Goal: Navigation & Orientation: Find specific page/section

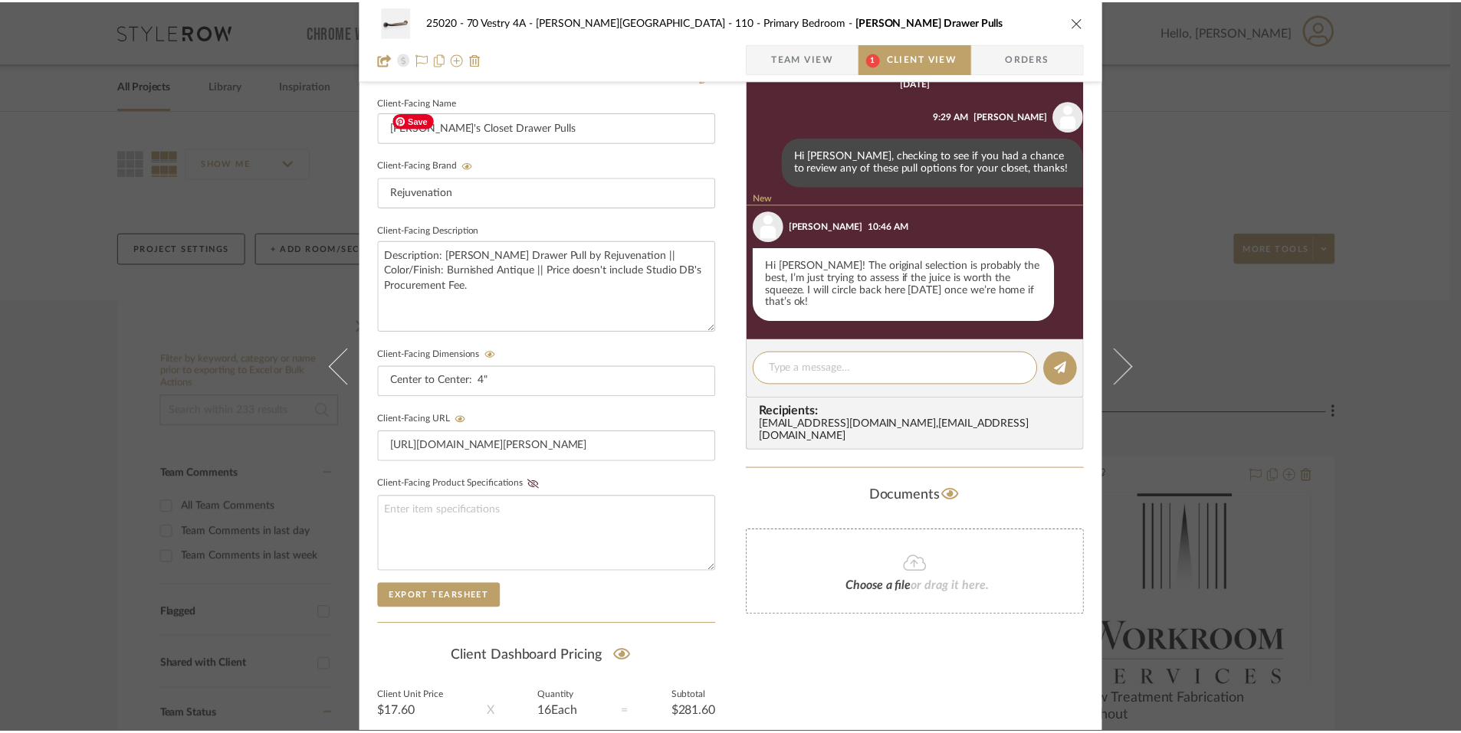
scroll to position [438, 0]
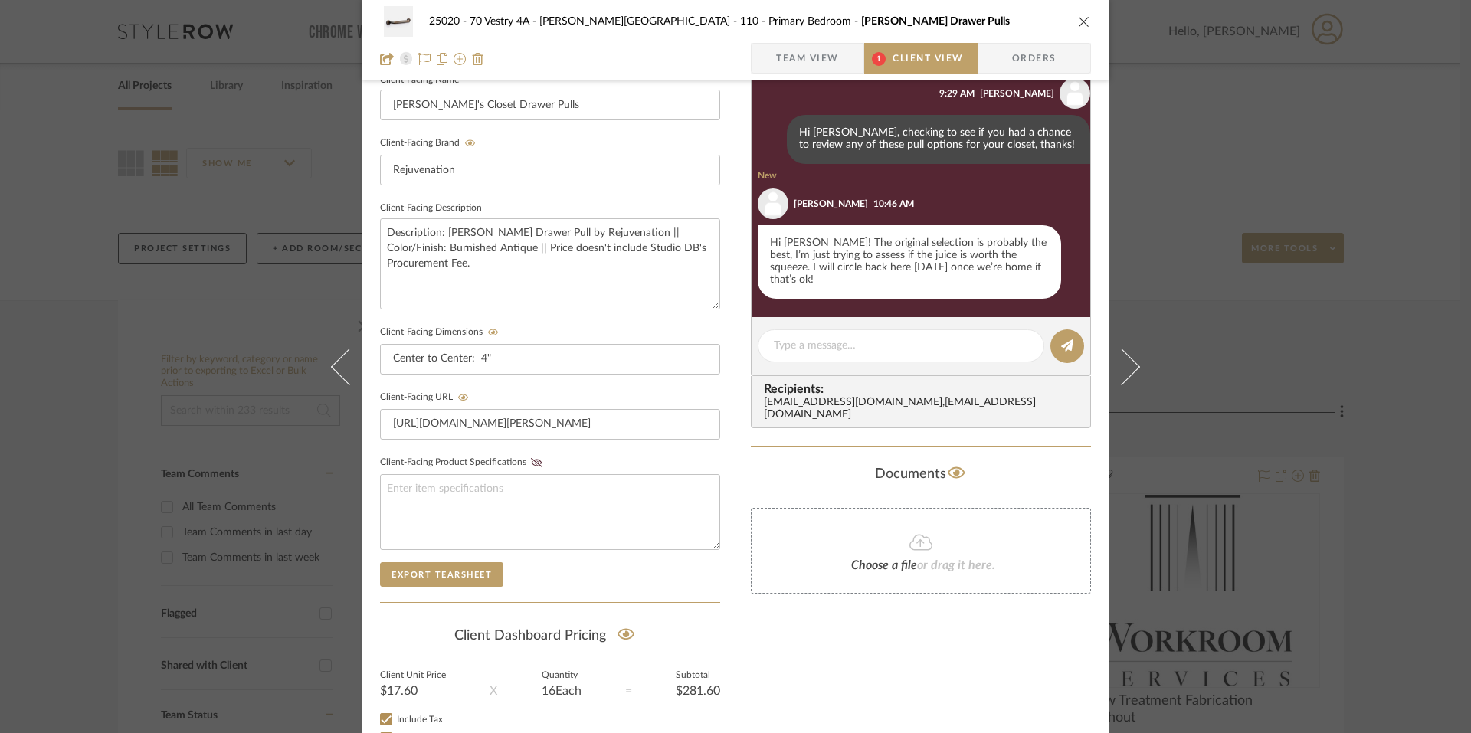
click at [160, 86] on div "25020 - 70 Vestry 4A - [PERSON_NAME] 110 - Primary Bedroom [PERSON_NAME] Drawer…" at bounding box center [735, 366] width 1471 height 733
